Goal: Task Accomplishment & Management: Manage account settings

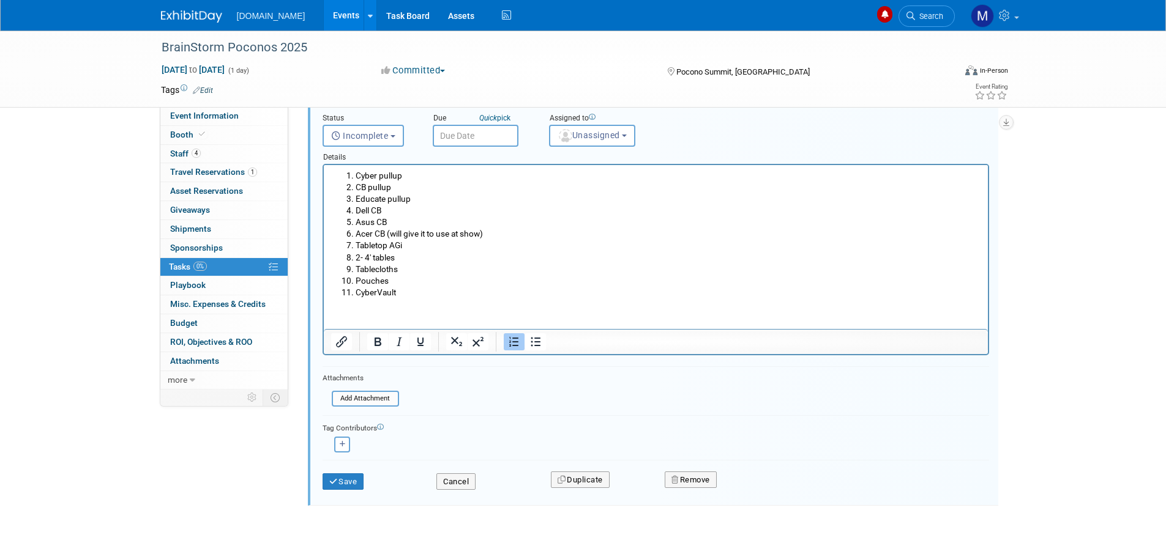
scroll to position [306, 0]
click at [343, 480] on button "Save" at bounding box center [343, 481] width 42 height 17
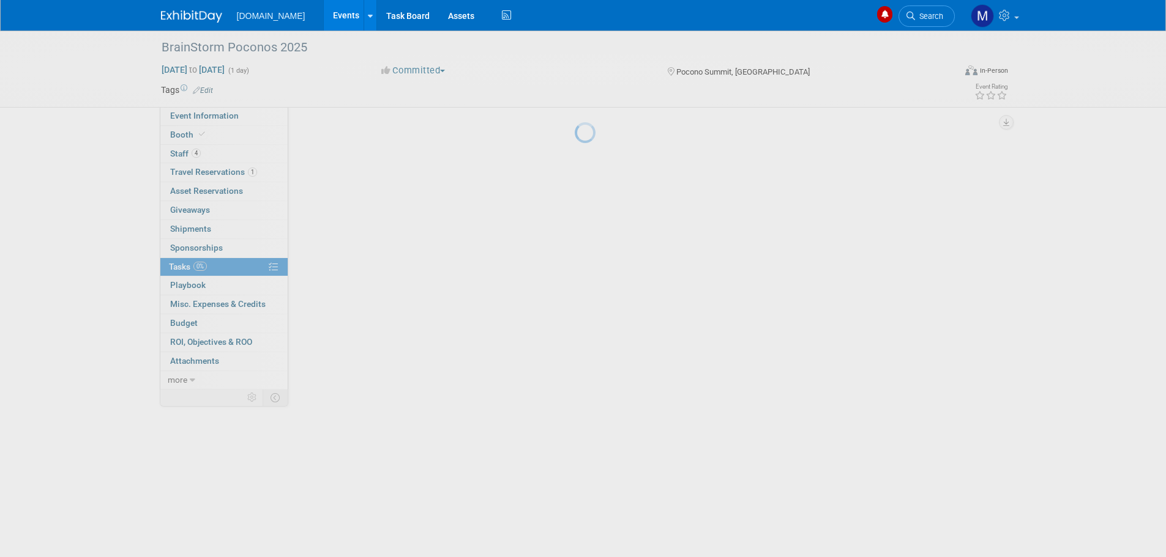
scroll to position [0, 0]
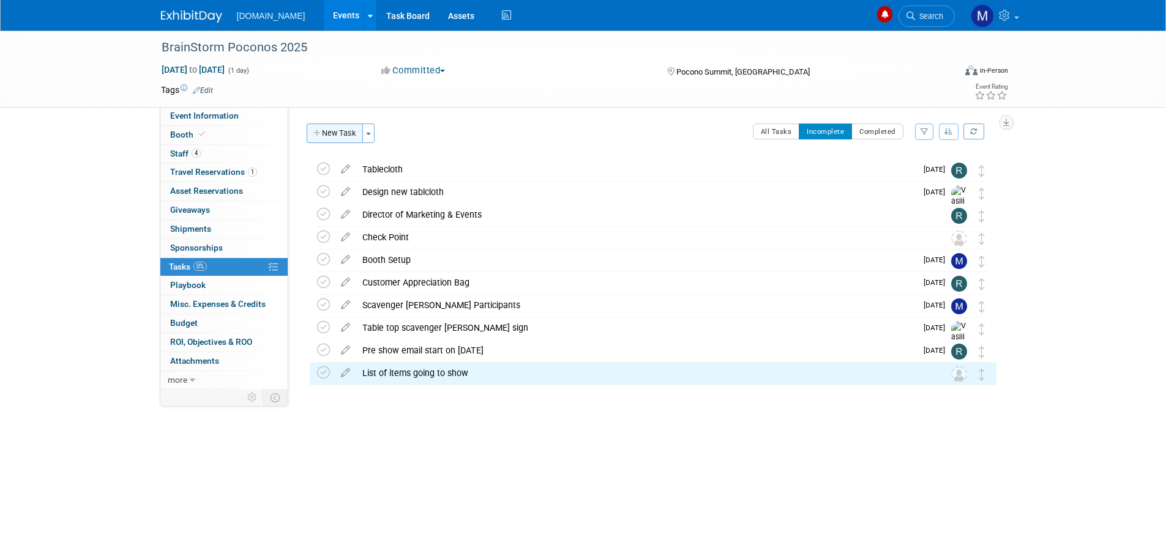
click at [331, 130] on button "New Task" at bounding box center [335, 134] width 56 height 20
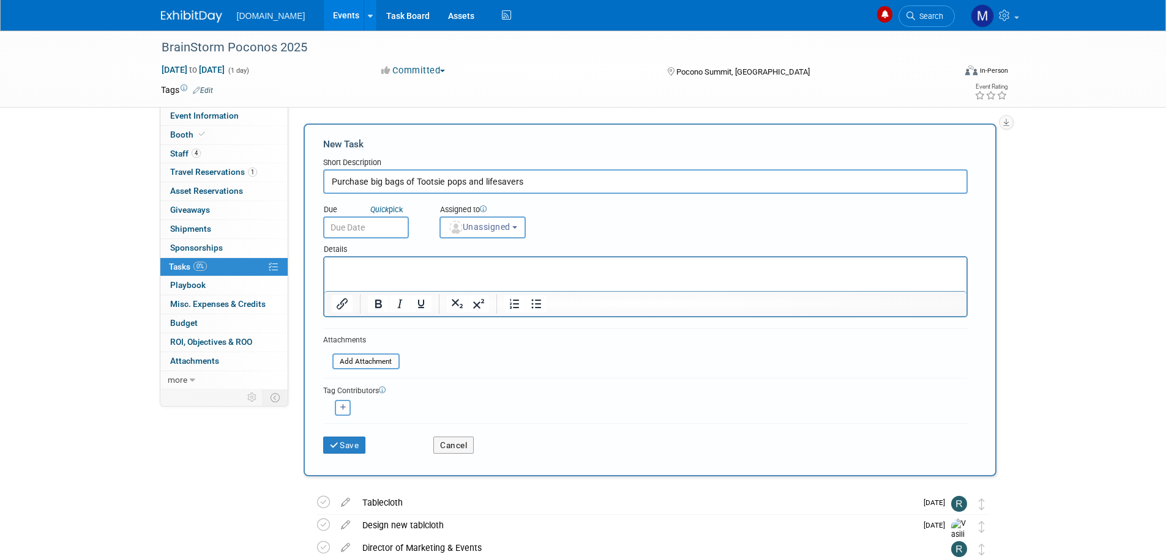
type input "Purchase big bags of Tootsie pops and lifesavers"
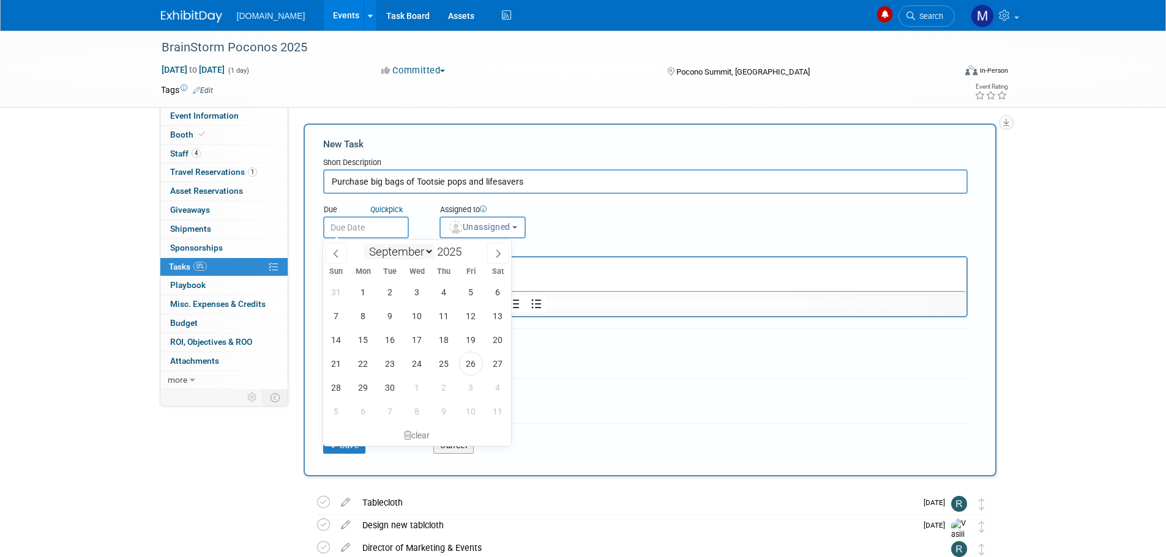
click at [366, 234] on input "text" at bounding box center [366, 228] width 86 height 22
click at [471, 411] on span "10" at bounding box center [471, 412] width 24 height 24
type input "[DATE]"
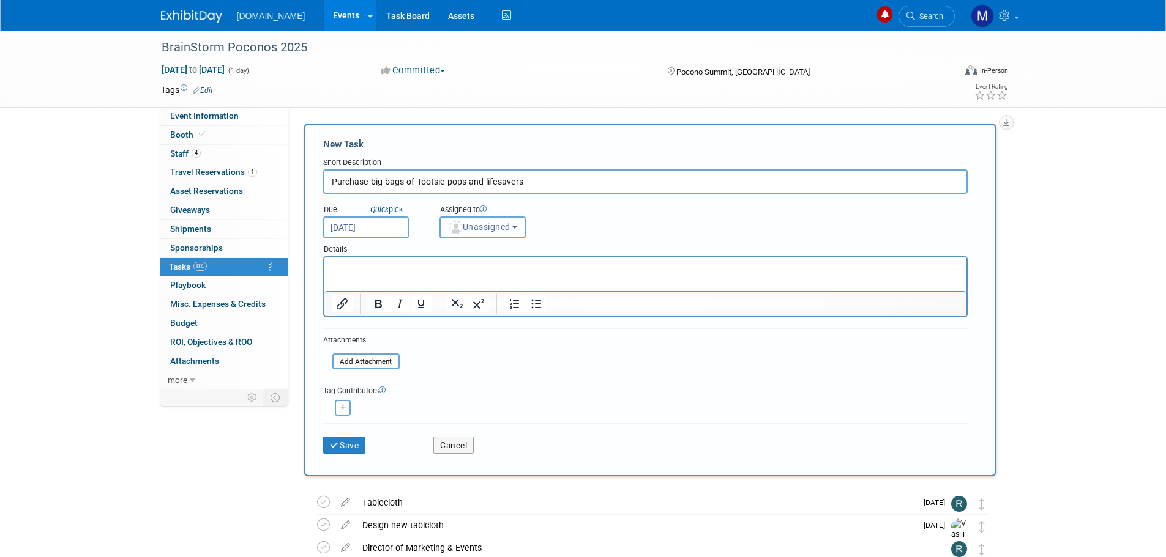
click at [471, 224] on span "Unassigned" at bounding box center [479, 227] width 62 height 10
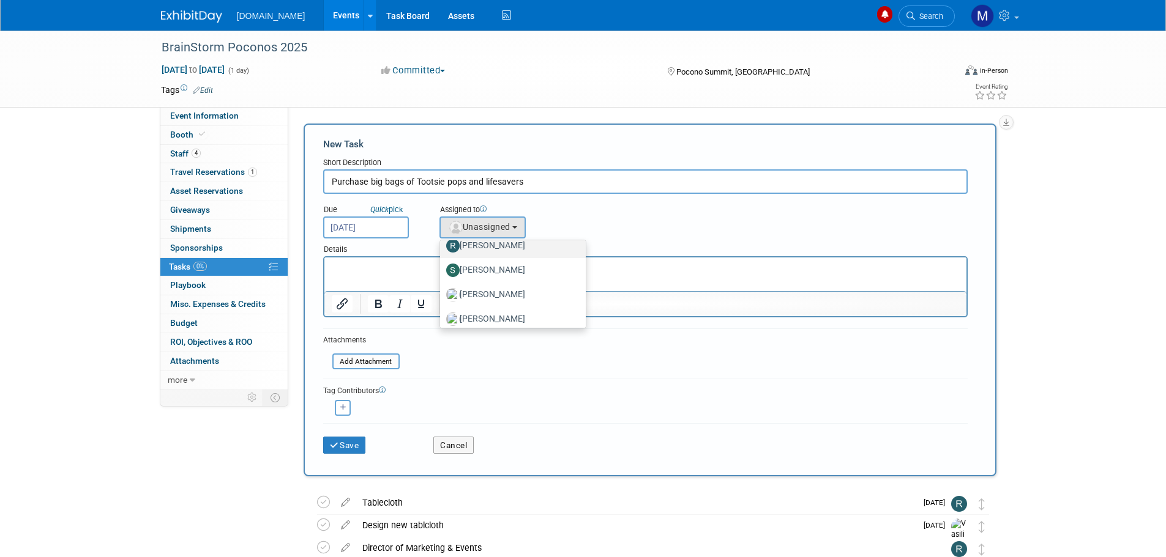
click at [480, 249] on label "[PERSON_NAME]" at bounding box center [510, 246] width 128 height 20
click at [442, 248] on input "[PERSON_NAME]" at bounding box center [438, 244] width 8 height 8
select select "b8c2182f-c603-47fd-9fb9-c7df11eeebe1"
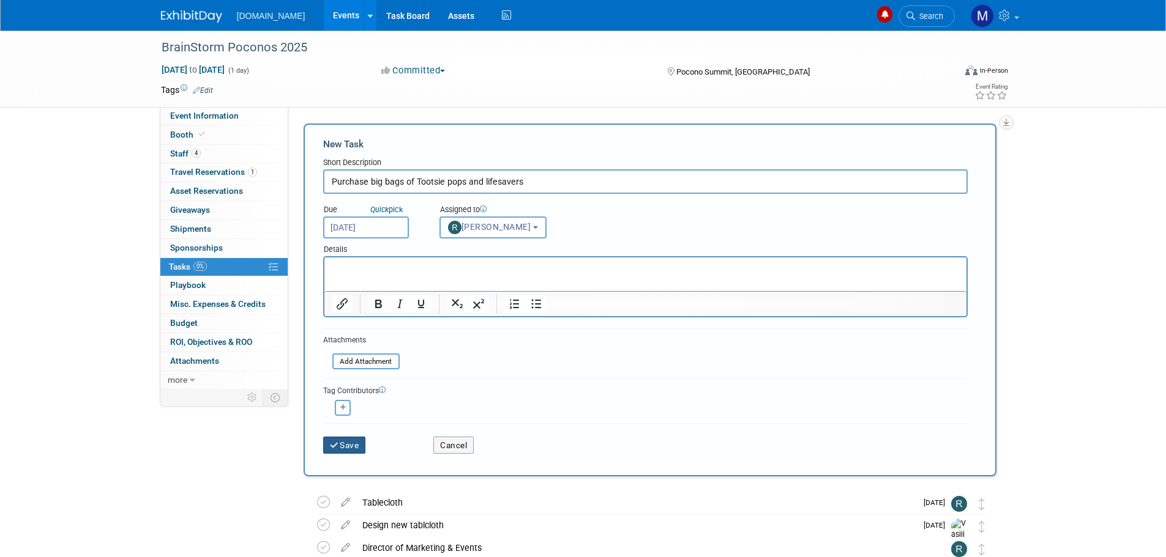
click at [349, 452] on button "Save" at bounding box center [344, 445] width 43 height 17
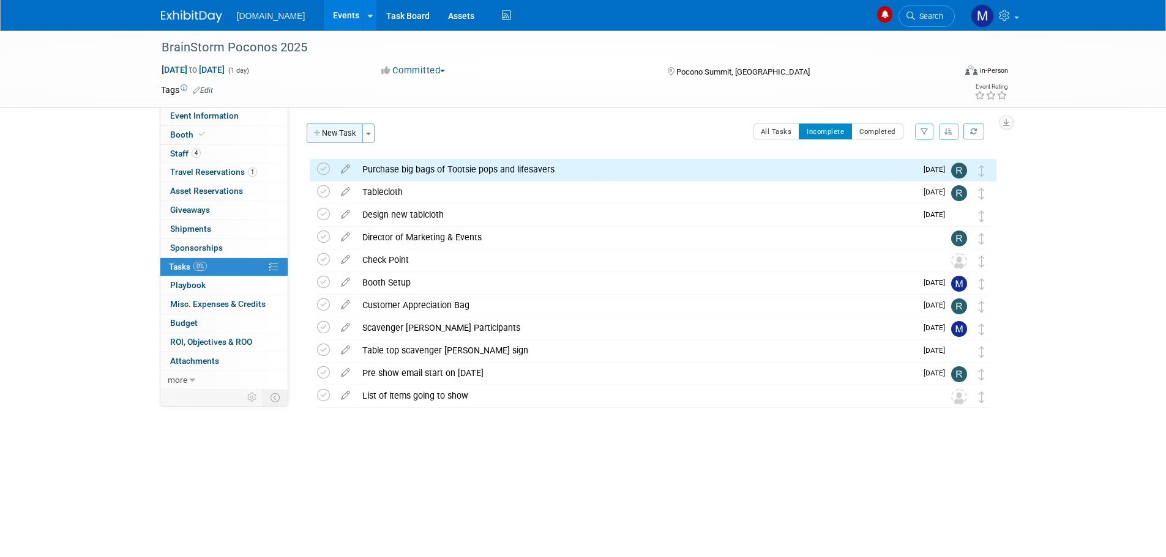
click at [341, 136] on button "New Task" at bounding box center [335, 134] width 56 height 20
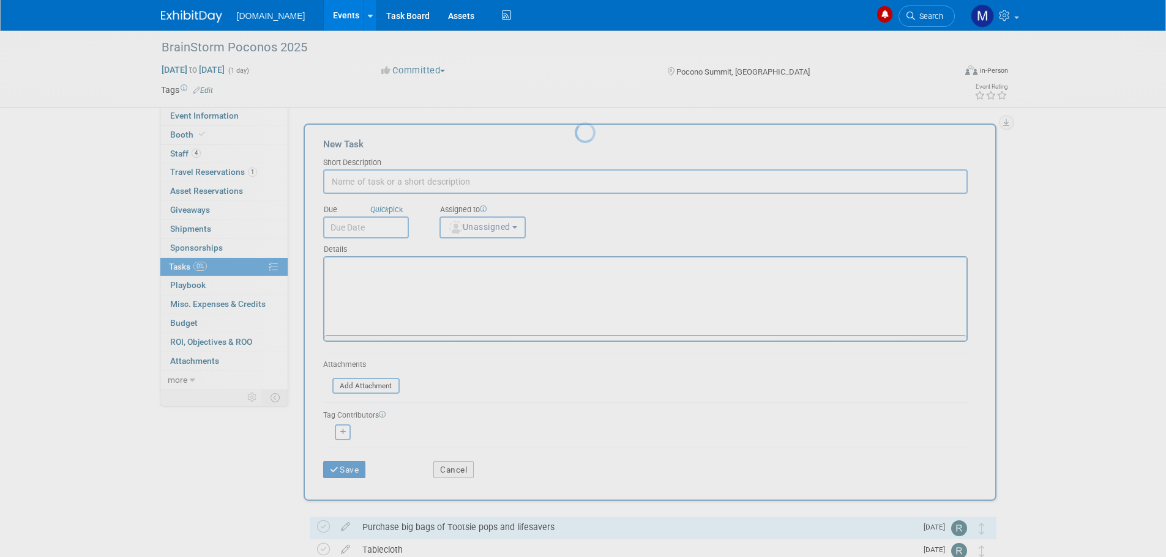
scroll to position [0, 0]
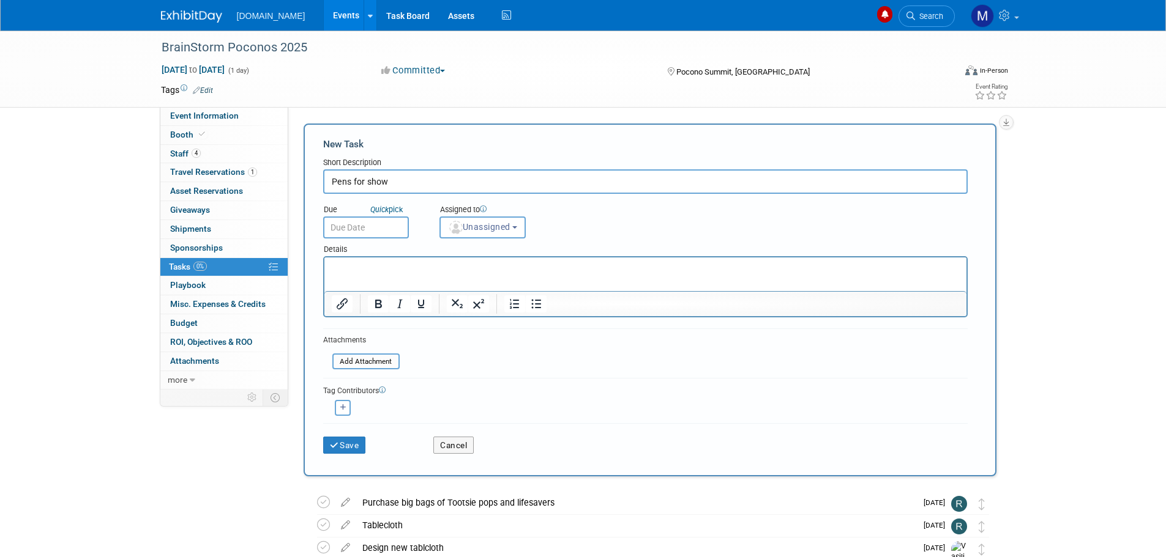
type input "Pens for show"
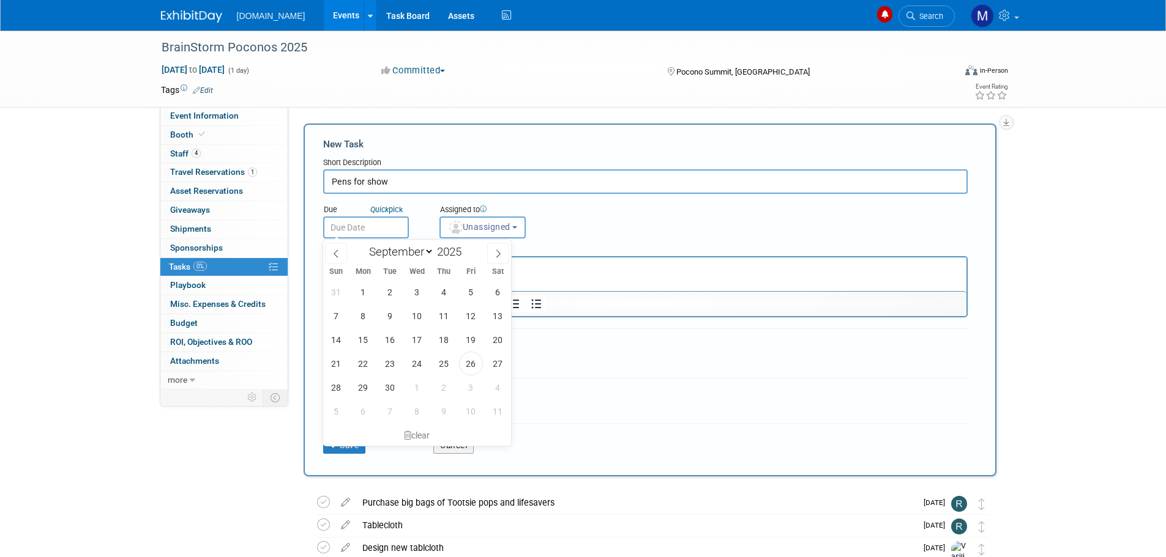
click at [353, 226] on input "text" at bounding box center [366, 228] width 86 height 22
click at [387, 390] on span "30" at bounding box center [390, 388] width 24 height 24
type input "[DATE]"
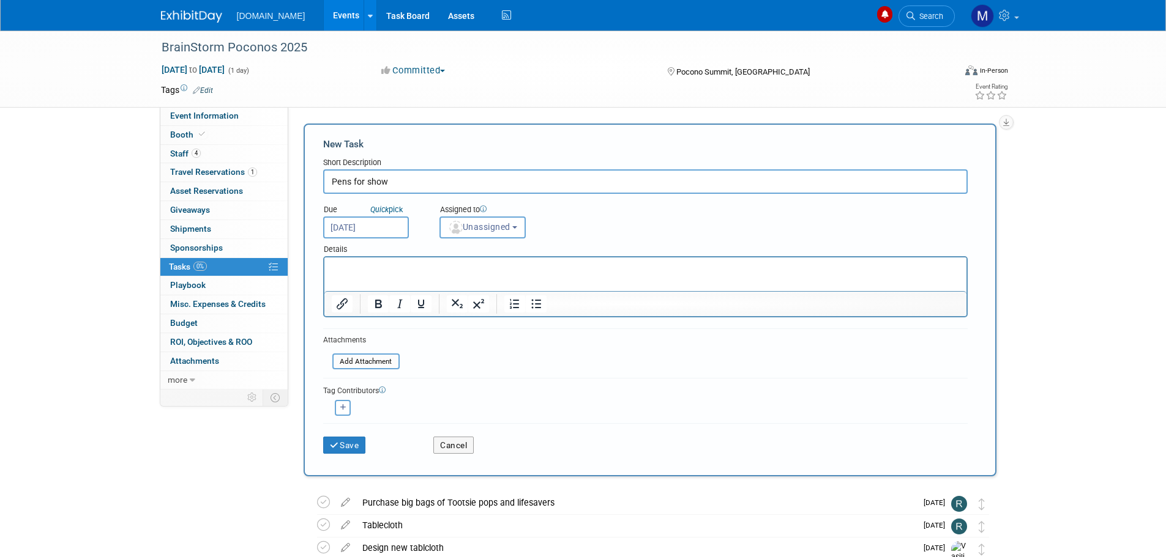
click at [348, 274] on p "Rich Text Area. Press ALT-0 for help." at bounding box center [645, 269] width 628 height 12
click at [466, 234] on button "Unassigned" at bounding box center [482, 228] width 87 height 22
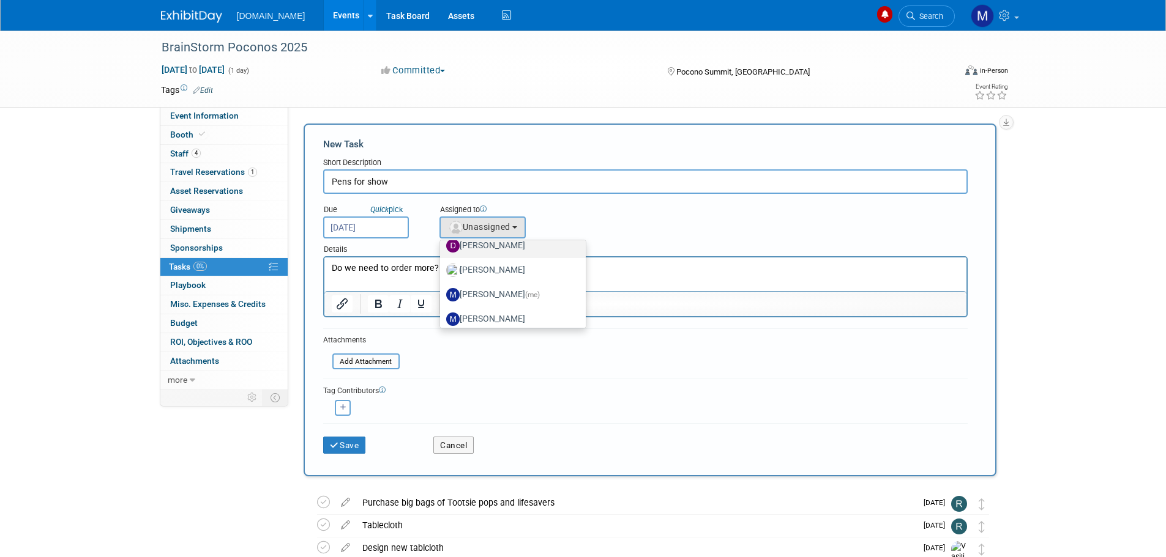
scroll to position [122, 0]
click at [498, 310] on label "[PERSON_NAME]" at bounding box center [510, 307] width 128 height 20
click at [442, 310] on input "[PERSON_NAME]" at bounding box center [438, 306] width 8 height 8
select select "b8c2182f-c603-47fd-9fb9-c7df11eeebe1"
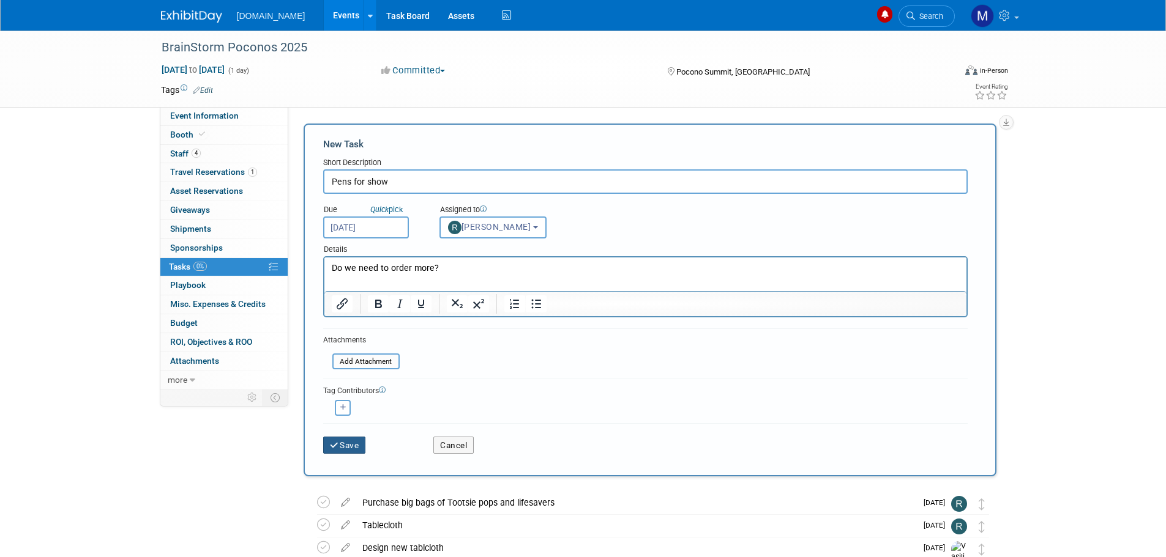
click at [357, 439] on button "Save" at bounding box center [344, 445] width 43 height 17
